Goal: Information Seeking & Learning: Learn about a topic

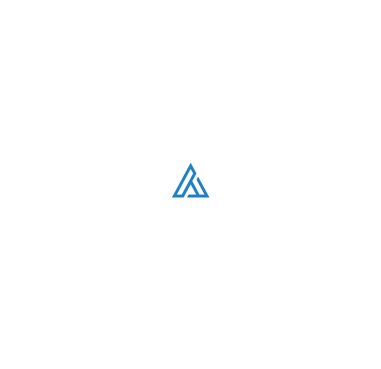
scroll to position [28, 0]
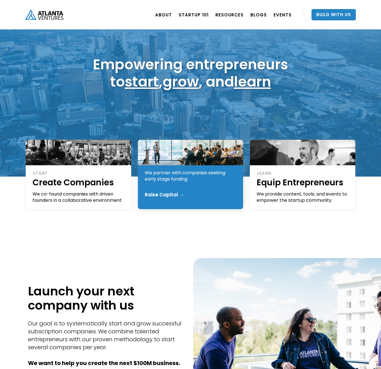
click at [185, 177] on div "We partner with companies seeking early stage funding" at bounding box center [191, 176] width 92 height 12
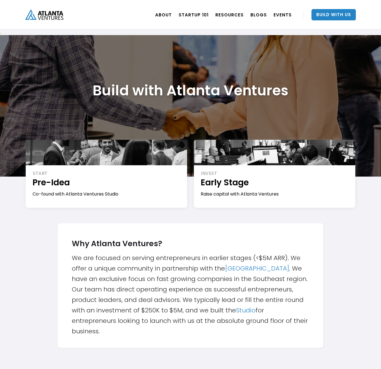
drag, startPoint x: 248, startPoint y: 118, endPoint x: 233, endPoint y: 123, distance: 15.9
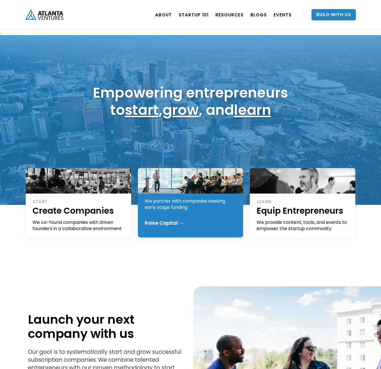
click at [175, 200] on div "We partner with companies seeking early stage funding" at bounding box center [191, 204] width 92 height 12
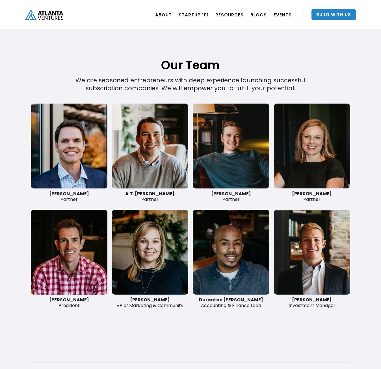
scroll to position [1244, 0]
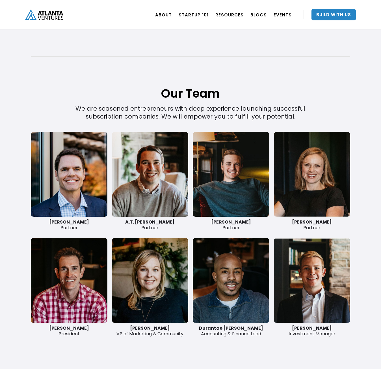
click at [334, 77] on h1 "Our Team" at bounding box center [191, 79] width 320 height 44
drag, startPoint x: 136, startPoint y: 327, endPoint x: 173, endPoint y: 329, distance: 36.8
click at [172, 328] on div "Jacey Lucus VP of Marketing & Community" at bounding box center [150, 330] width 77 height 11
